Goal: Use online tool/utility: Use online tool/utility

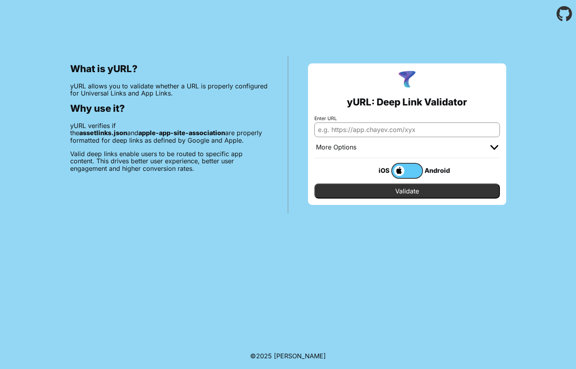
click at [377, 132] on input "Enter URL" at bounding box center [408, 130] width 186 height 14
type input "[URL][DOMAIN_NAME]"
click at [375, 184] on input "Validate" at bounding box center [408, 191] width 186 height 15
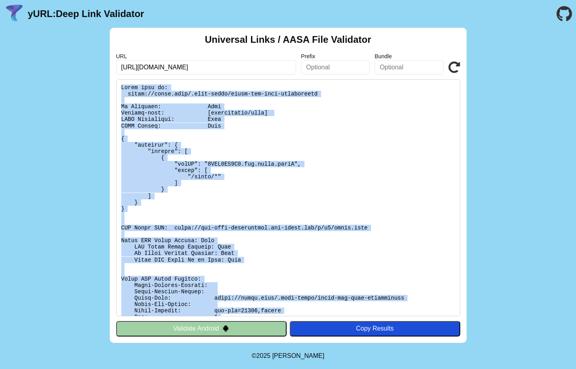
drag, startPoint x: 265, startPoint y: 308, endPoint x: 121, endPoint y: 81, distance: 269.6
click at [121, 81] on pre at bounding box center [288, 197] width 344 height 237
copy pre "Found file at: [URL][DOMAIN_NAME] No Redirect: Pass Content-type: [application/…"
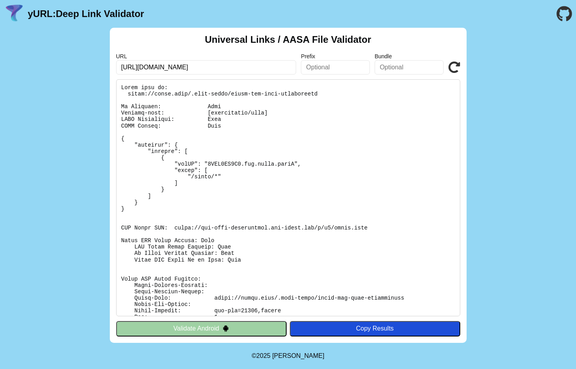
click at [412, 8] on header "yURL: Deep Link Validator" at bounding box center [288, 14] width 576 height 28
